Goal: Task Accomplishment & Management: Manage account settings

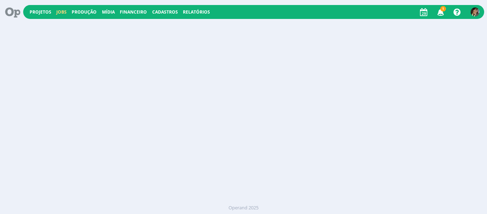
click at [64, 10] on link "Jobs" at bounding box center [61, 12] width 10 height 6
click at [45, 10] on link "Projetos" at bounding box center [41, 12] width 22 height 6
click at [36, 13] on link "Projetos" at bounding box center [41, 12] width 22 height 6
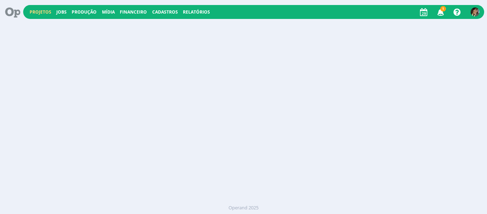
click at [36, 13] on link "Projetos" at bounding box center [41, 12] width 22 height 6
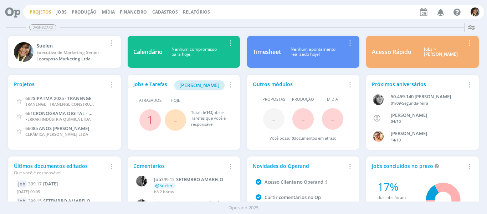
click at [43, 11] on link "Projetos" at bounding box center [41, 12] width 22 height 6
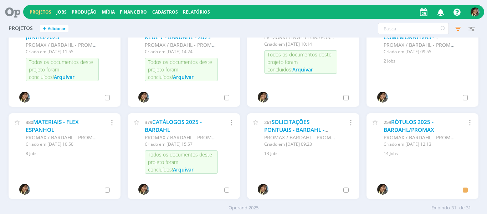
scroll to position [386, 0]
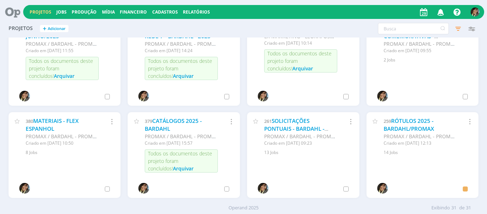
click at [401, 125] on div "259 RÓTULOS 2025 - BARDAHL/PROMAX" at bounding box center [420, 124] width 73 height 15
click at [396, 123] on link "RÓTULOS 2025 - BARDAHL/PROMAX" at bounding box center [409, 124] width 51 height 15
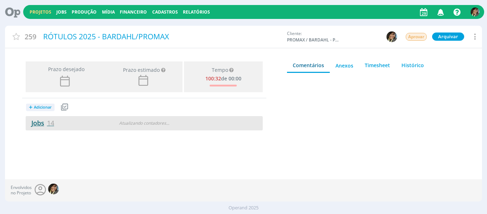
click at [35, 123] on link "Jobs 14" at bounding box center [40, 122] width 29 height 9
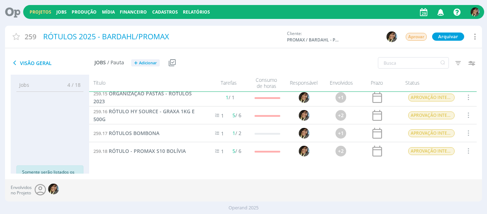
scroll to position [182, 0]
click at [161, 154] on link "259.18 RÓTULO - PROMAX S10 BOLÍVIA" at bounding box center [139, 150] width 92 height 8
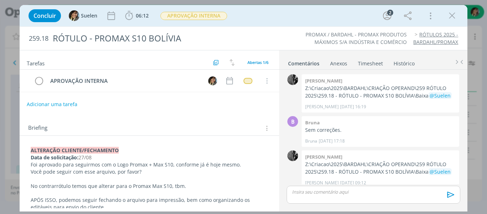
scroll to position [96, 0]
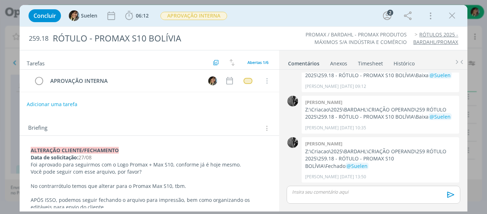
drag, startPoint x: 55, startPoint y: 143, endPoint x: 49, endPoint y: 151, distance: 9.4
click at [49, 151] on strong "﻿ALTERAÇÃO CLIENTE/FECHAMENTO" at bounding box center [75, 150] width 88 height 7
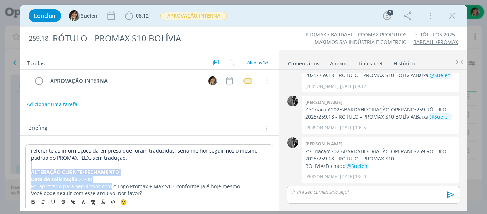
drag, startPoint x: 73, startPoint y: 180, endPoint x: 28, endPoint y: 166, distance: 47.2
click at [47, 177] on strong "Data de solicitação:" at bounding box center [55, 179] width 48 height 7
click at [85, 179] on span "27/08" at bounding box center [85, 179] width 13 height 7
click at [97, 178] on p "Data de solicitação: 27/08" at bounding box center [149, 179] width 237 height 7
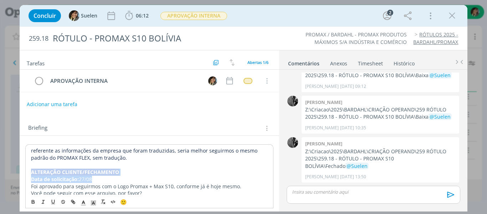
drag, startPoint x: 96, startPoint y: 179, endPoint x: 18, endPoint y: 168, distance: 78.8
click at [18, 168] on div "Concluir Suelen 06:12 Iniciar Apontar Data * 29/08/2025 Horas * 00:00 Tarefa Se…" at bounding box center [243, 107] width 487 height 214
copy div "﻿ALTERAÇÃO CLIENTE/FECHAMENTO Data de solicitação: 27/08"
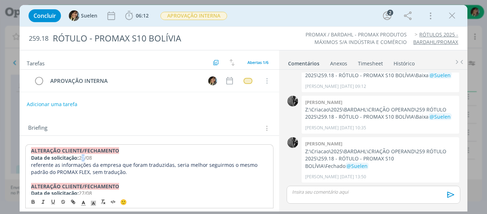
click at [86, 158] on span "27/08" at bounding box center [85, 157] width 13 height 7
click at [127, 171] on p "referente as informações da empresa que foram traduzidas, seria melhor seguirmo…" at bounding box center [149, 168] width 237 height 14
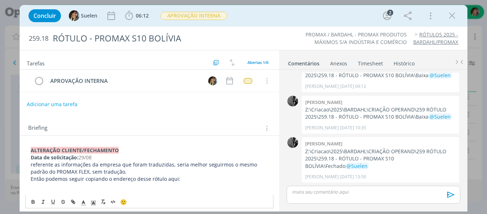
click at [206, 173] on p "referente as informações da empresa que foram traduzidas, seria melhor seguirmo…" at bounding box center [150, 168] width 238 height 14
click at [205, 174] on p "referente as informações da empresa que foram traduzidas, seria melhor seguirmo…" at bounding box center [150, 168] width 238 height 14
click at [198, 183] on p "dialog" at bounding box center [150, 185] width 238 height 7
click at [180, 179] on p "Então podemos seguir copiando o endereço desse rótulo aqui:" at bounding box center [150, 178] width 238 height 7
click at [158, 192] on p "dialog" at bounding box center [150, 192] width 238 height 7
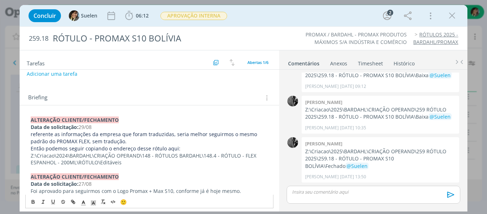
scroll to position [0, 0]
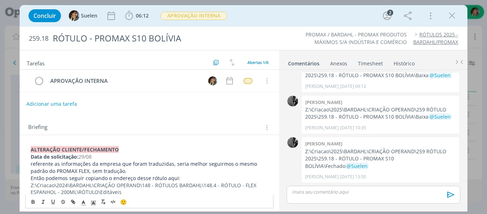
click at [56, 105] on button "Adicionar uma tarefa" at bounding box center [51, 104] width 51 height 12
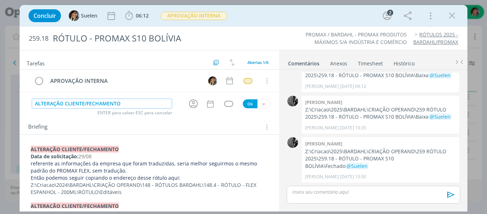
type input "ALTERAÇÃO CLIENTE/FECHAMENTO"
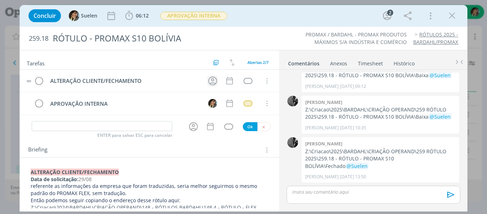
click at [214, 83] on icon "dialog" at bounding box center [212, 80] width 11 height 11
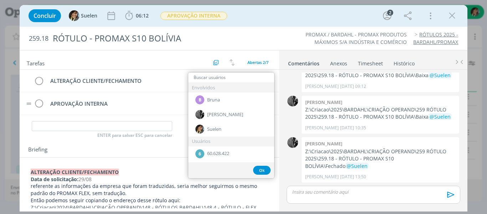
click at [146, 97] on td "APROVAÇÃO INTERNA" at bounding box center [123, 103] width 155 height 12
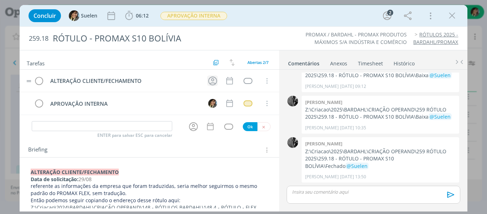
click at [207, 85] on icon "dialog" at bounding box center [212, 80] width 11 height 11
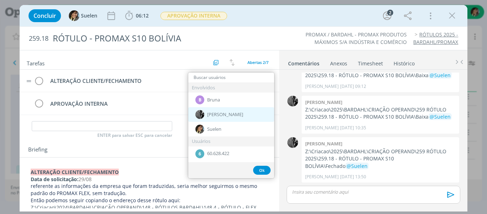
click at [218, 116] on span "[PERSON_NAME]" at bounding box center [225, 115] width 36 height 6
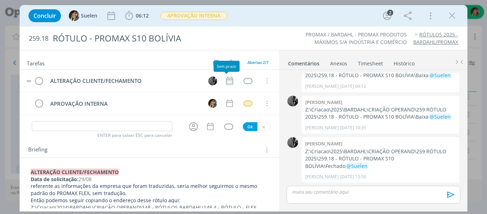
click at [226, 81] on icon "dialog" at bounding box center [229, 80] width 9 height 9
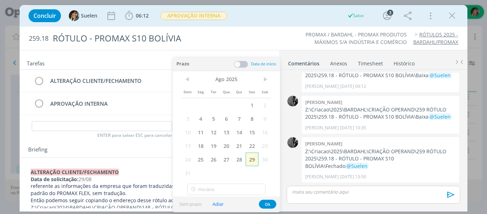
click at [252, 160] on span "29" at bounding box center [252, 159] width 13 height 14
click at [268, 202] on button "Ok" at bounding box center [267, 203] width 17 height 9
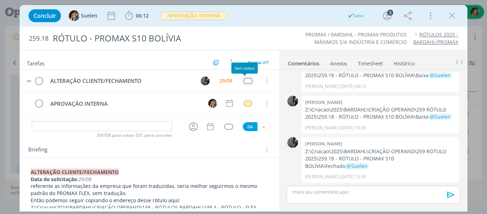
click at [244, 81] on div "dialog" at bounding box center [248, 81] width 9 height 6
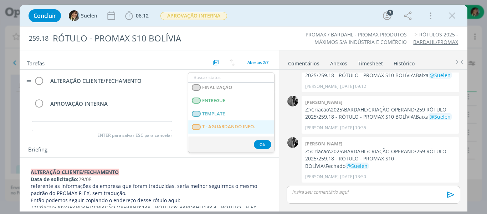
scroll to position [182, 0]
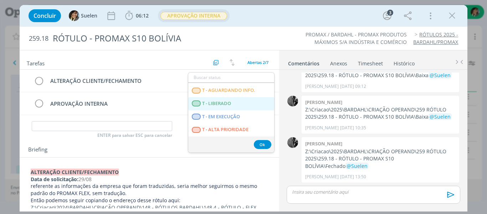
drag, startPoint x: 226, startPoint y: 106, endPoint x: 204, endPoint y: 13, distance: 95.1
click at [226, 106] on span "T - LIBERADO" at bounding box center [216, 104] width 29 height 6
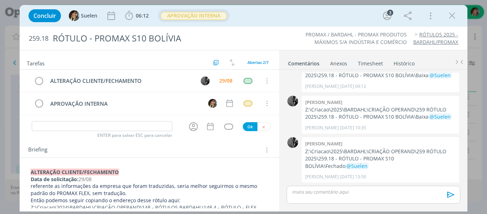
click at [204, 13] on span "APROVAÇÃO INTERNA" at bounding box center [194, 16] width 67 height 8
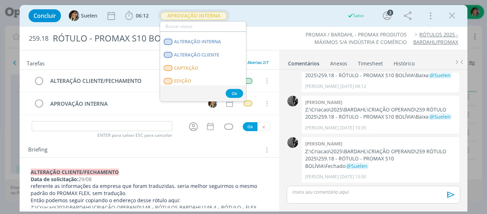
scroll to position [71, 0]
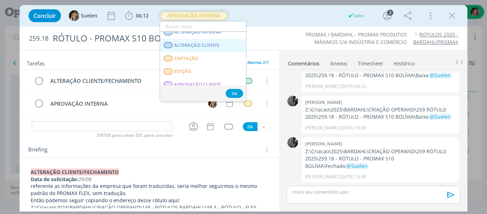
click at [212, 49] on CLIENTE "ALTERAÇÃO CLIENTE" at bounding box center [203, 45] width 86 height 13
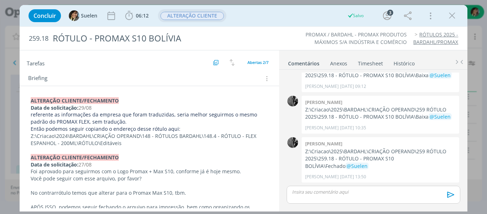
click at [157, 141] on p "Z:\Criacao\2024\BARDAHL\CRIAÇÃO OPERAND\148 - RÓTULOS BARDAHL\148.4 - RÓTULO - …" at bounding box center [150, 139] width 238 height 14
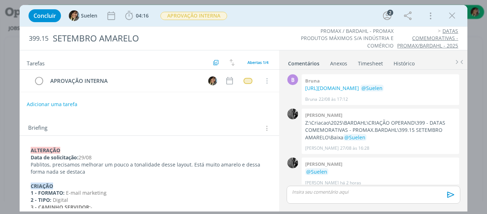
scroll to position [13, 0]
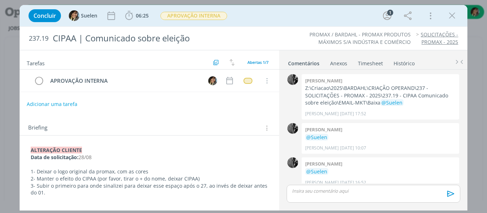
scroll to position [56, 0]
